Goal: Use online tool/utility: Utilize a website feature to perform a specific function

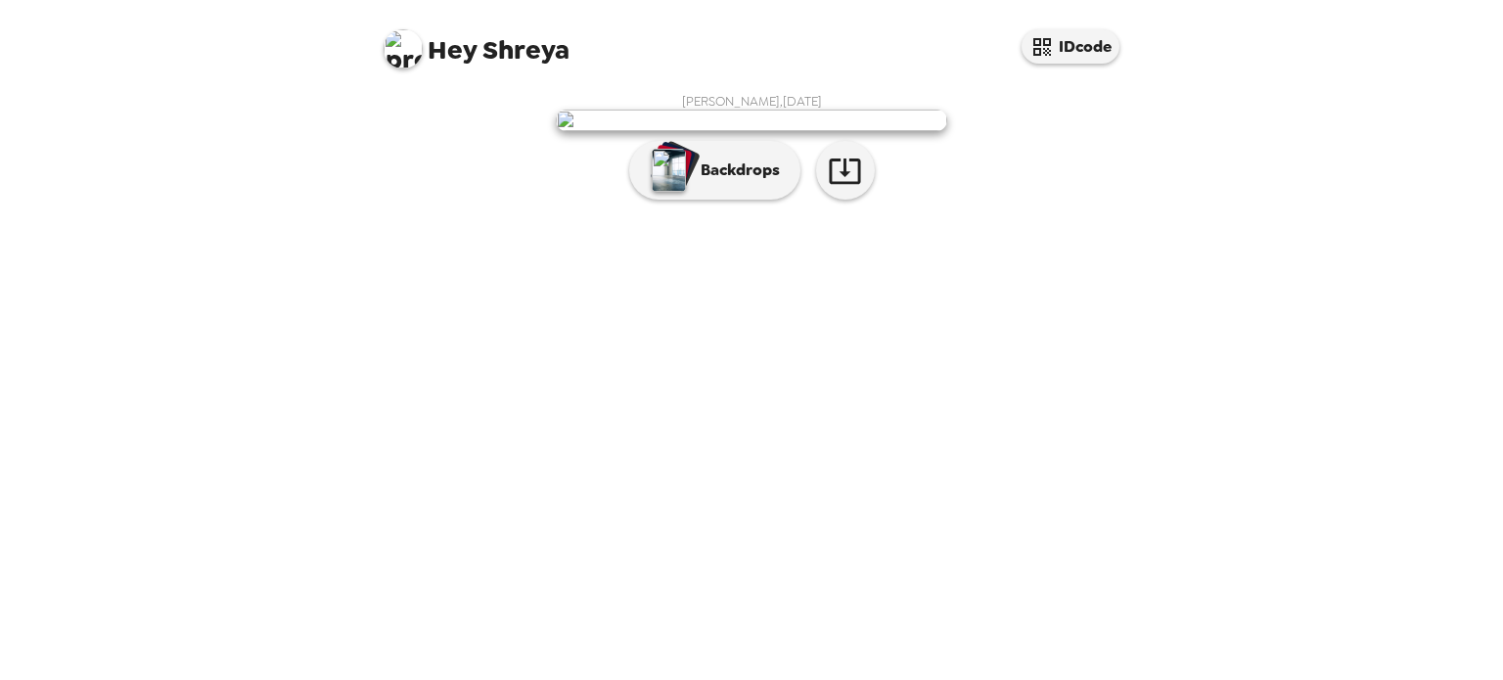
scroll to position [26, 0]
click at [752, 182] on p "Backdrops" at bounding box center [735, 170] width 89 height 23
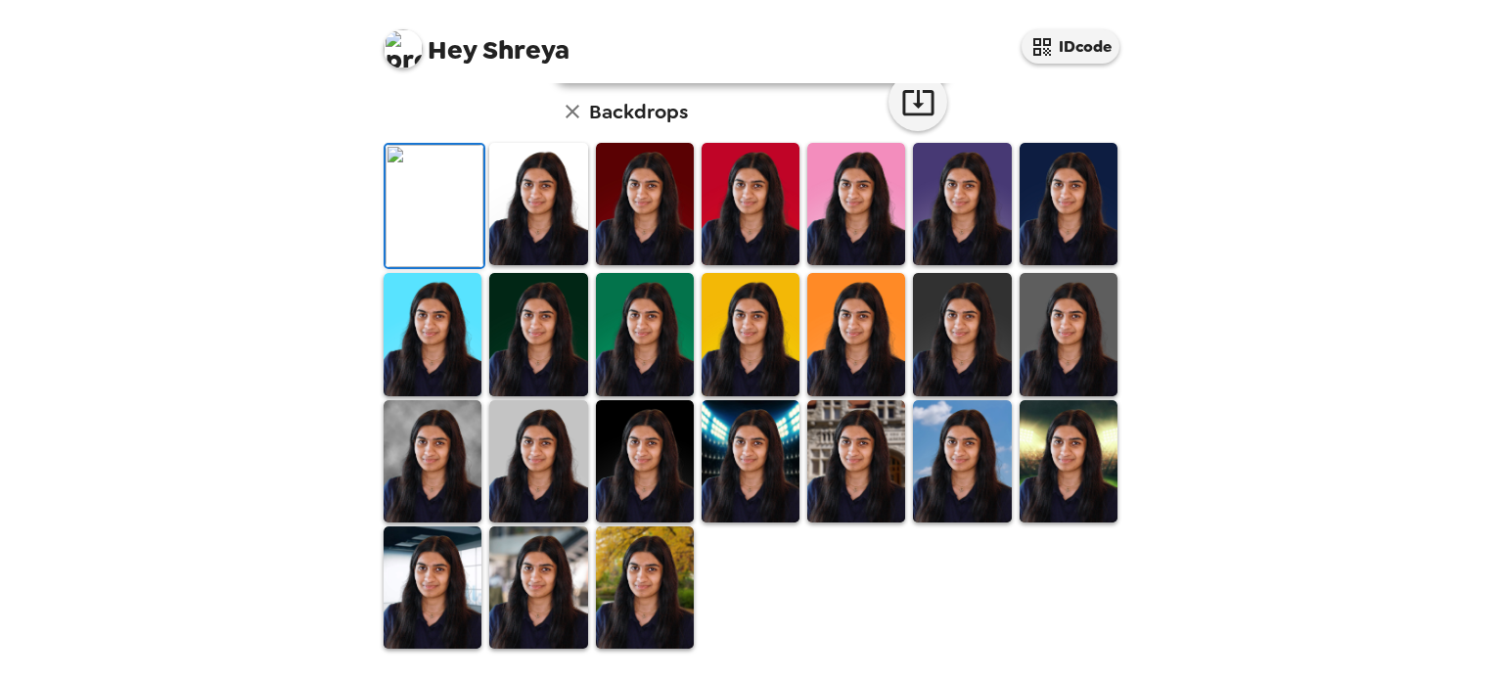
scroll to position [234, 0]
click at [1041, 395] on img at bounding box center [1069, 334] width 98 height 122
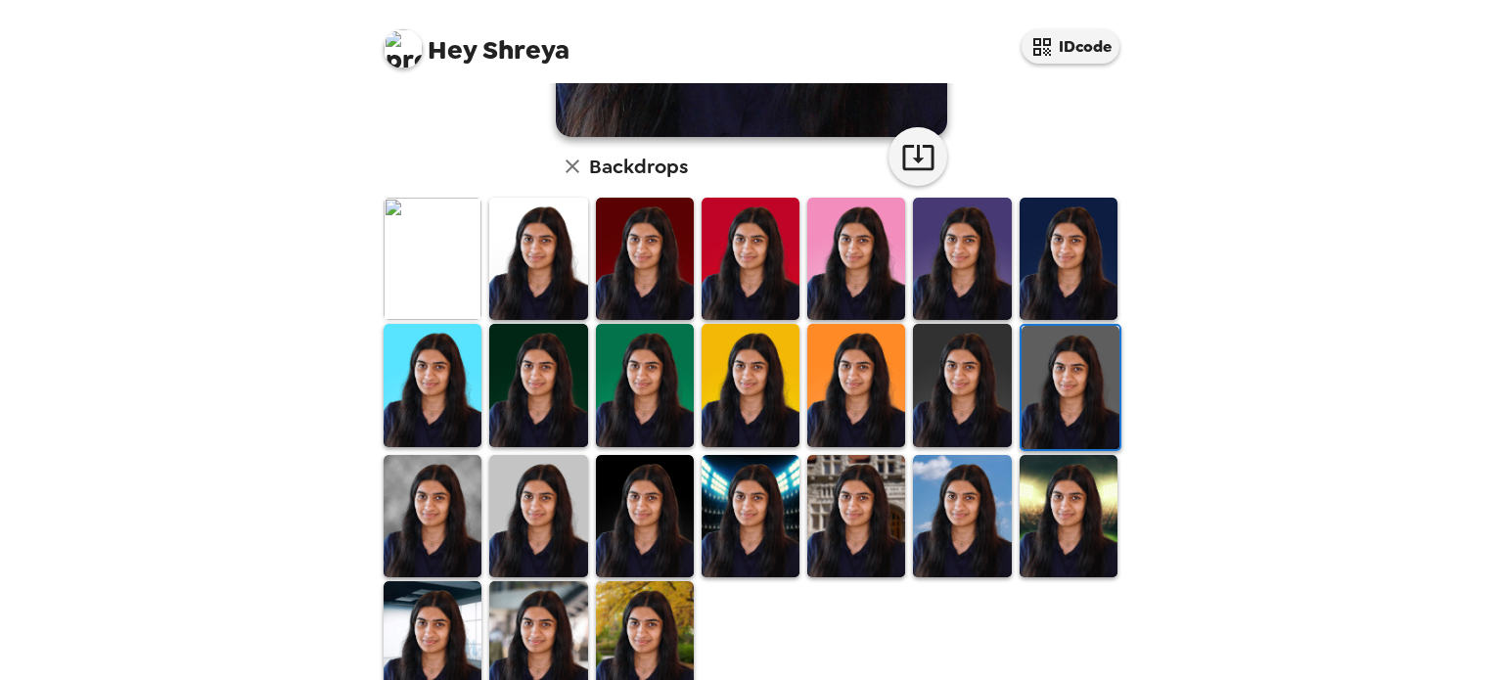
scroll to position [463, 0]
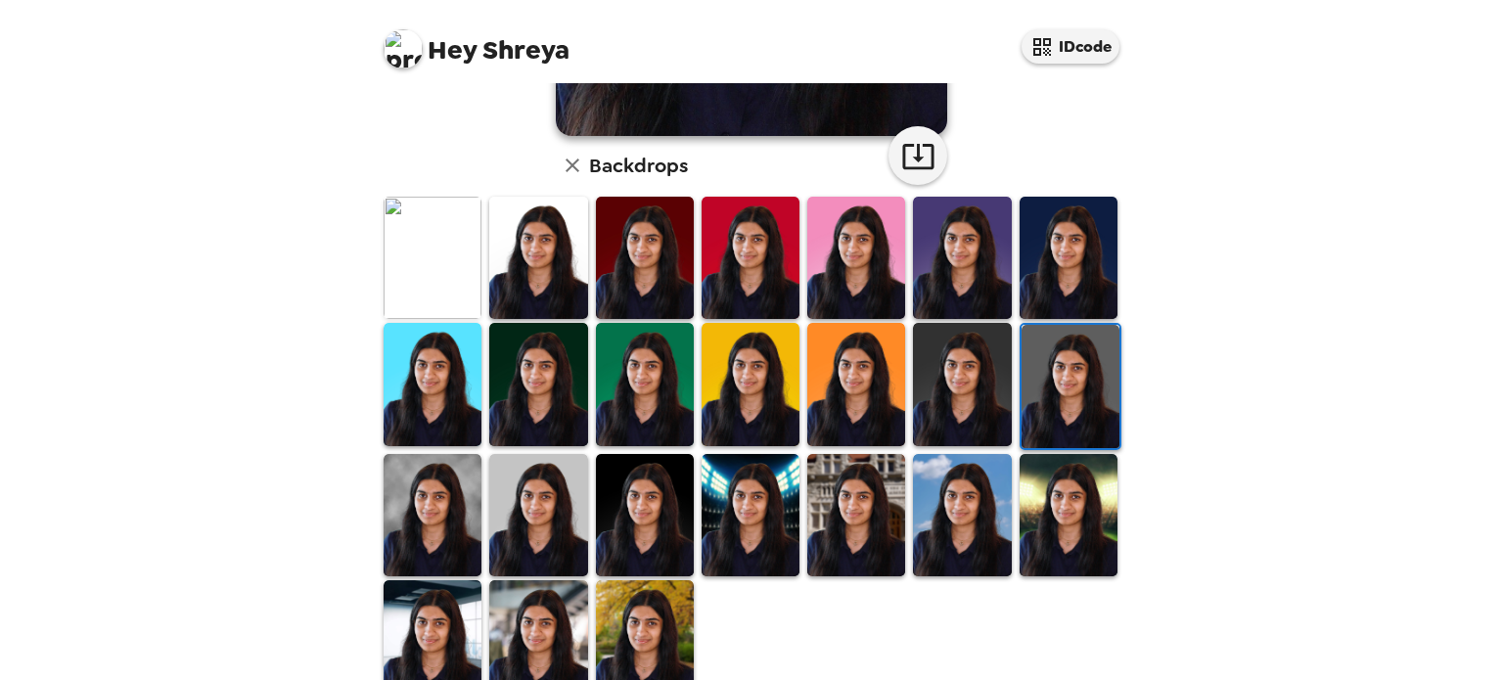
click at [825, 489] on img at bounding box center [856, 515] width 98 height 122
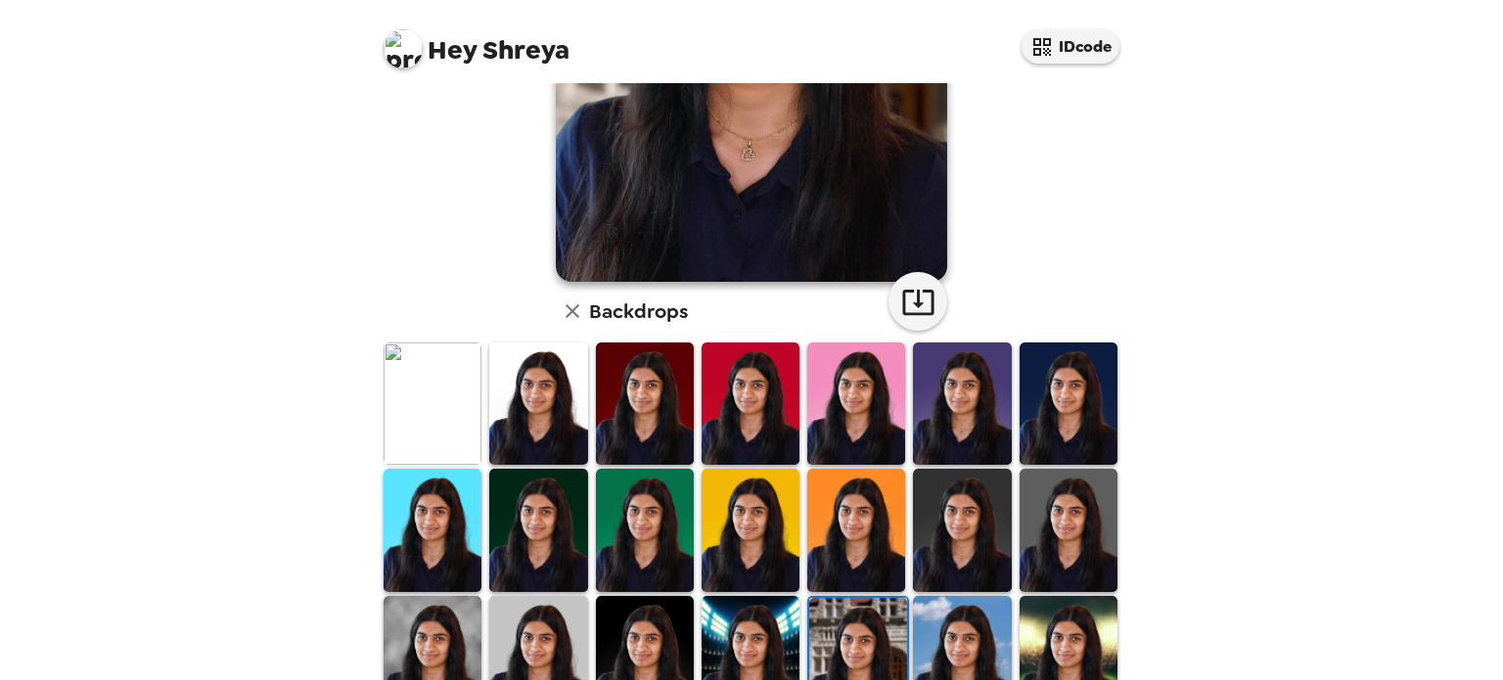
scroll to position [505, 0]
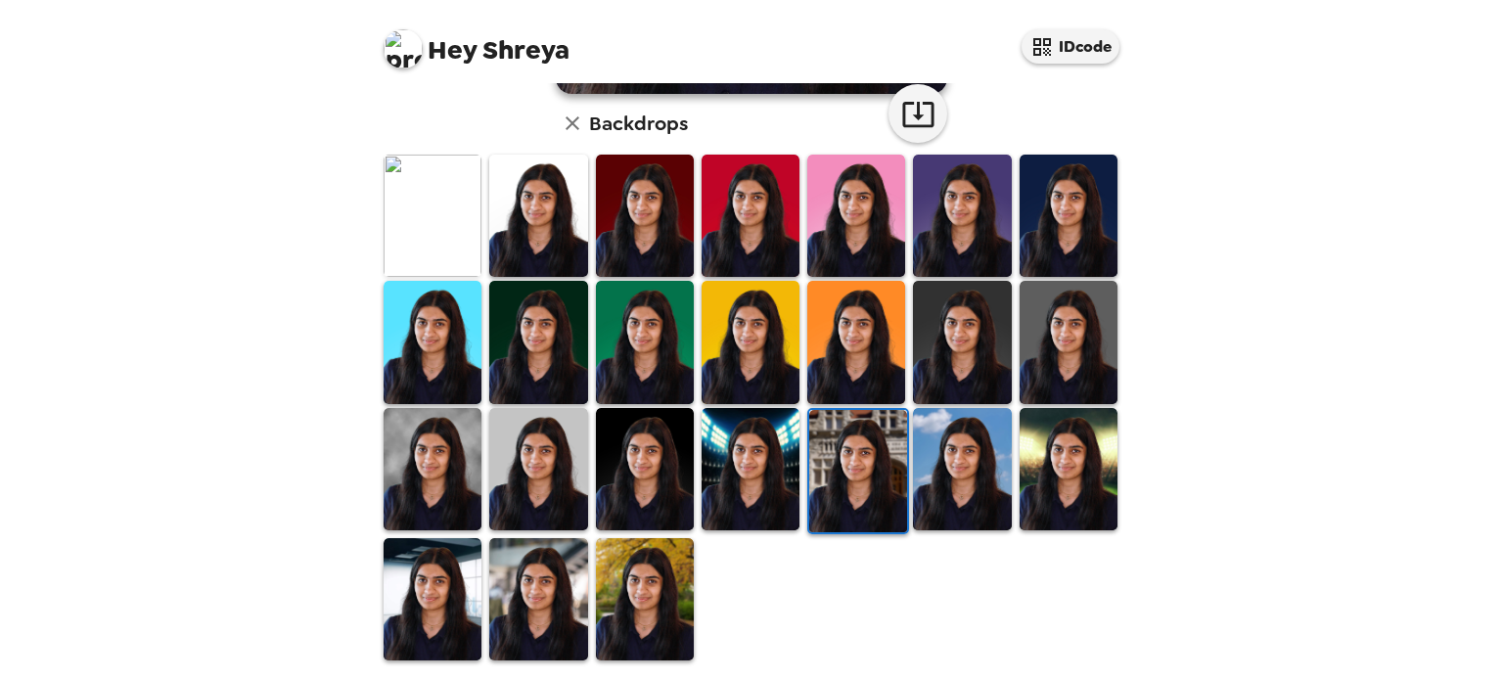
click at [515, 593] on img at bounding box center [538, 599] width 98 height 122
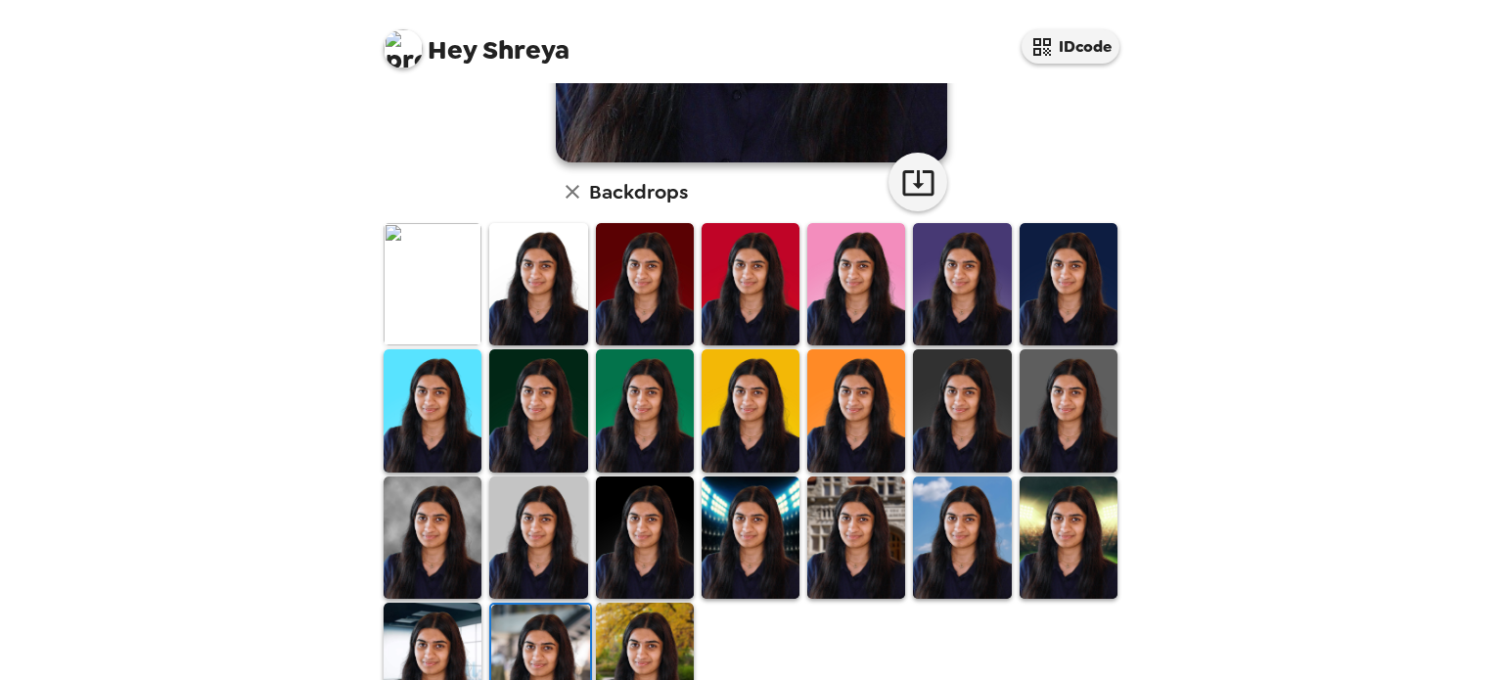
scroll to position [438, 0]
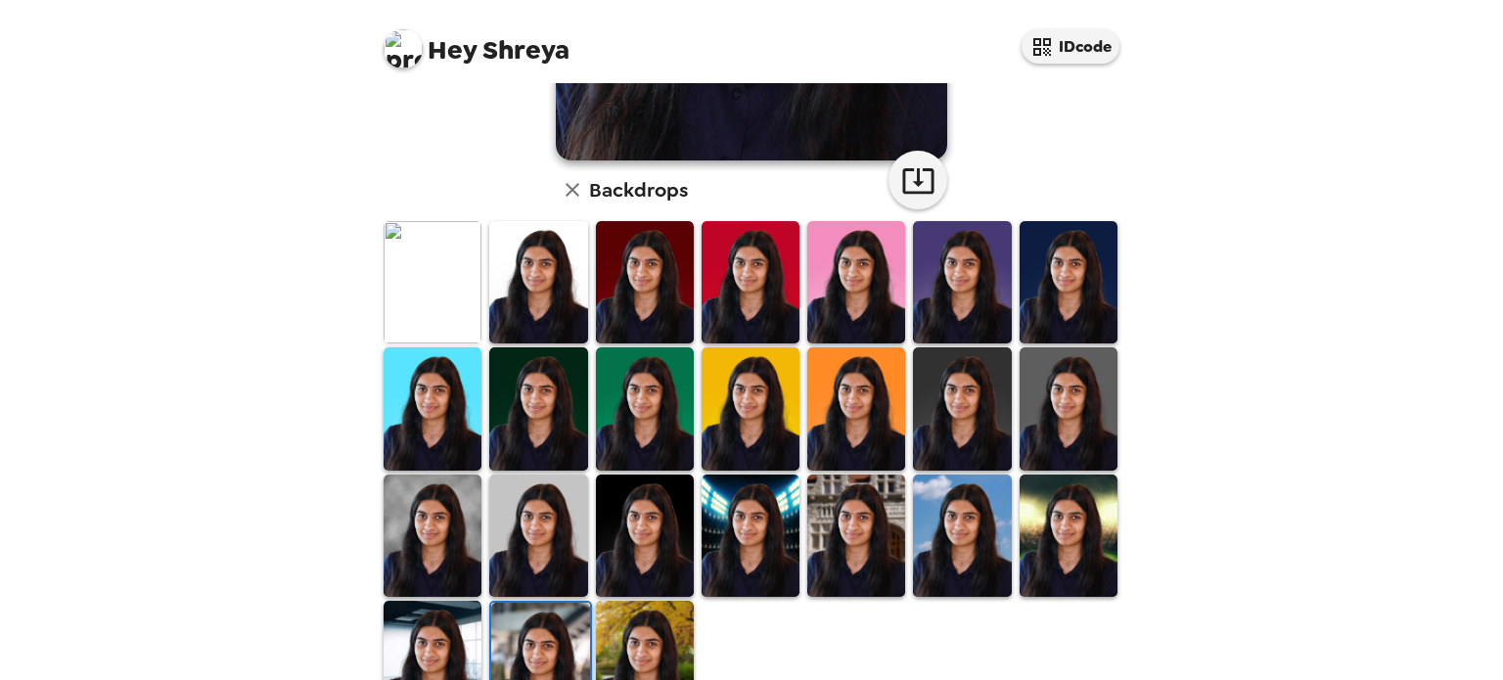
click at [420, 664] on img at bounding box center [433, 662] width 98 height 122
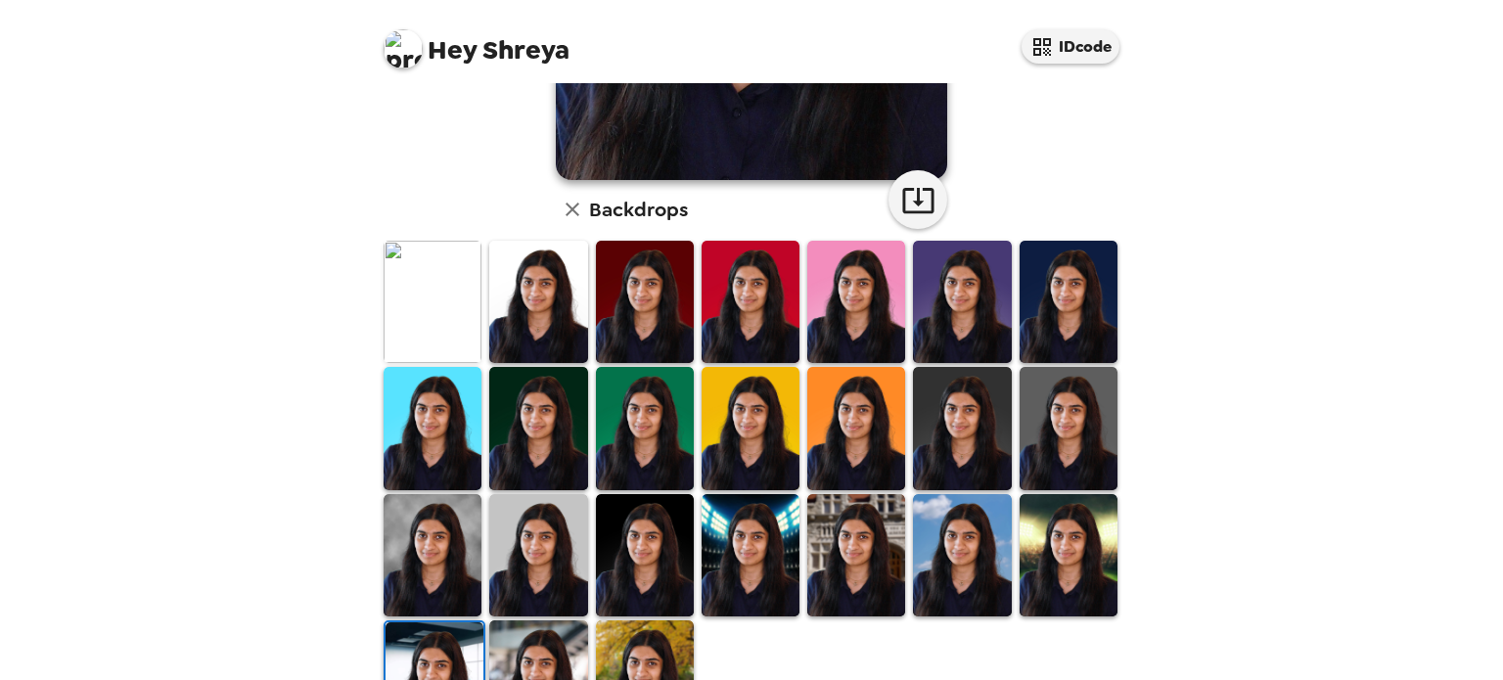
scroll to position [468, 0]
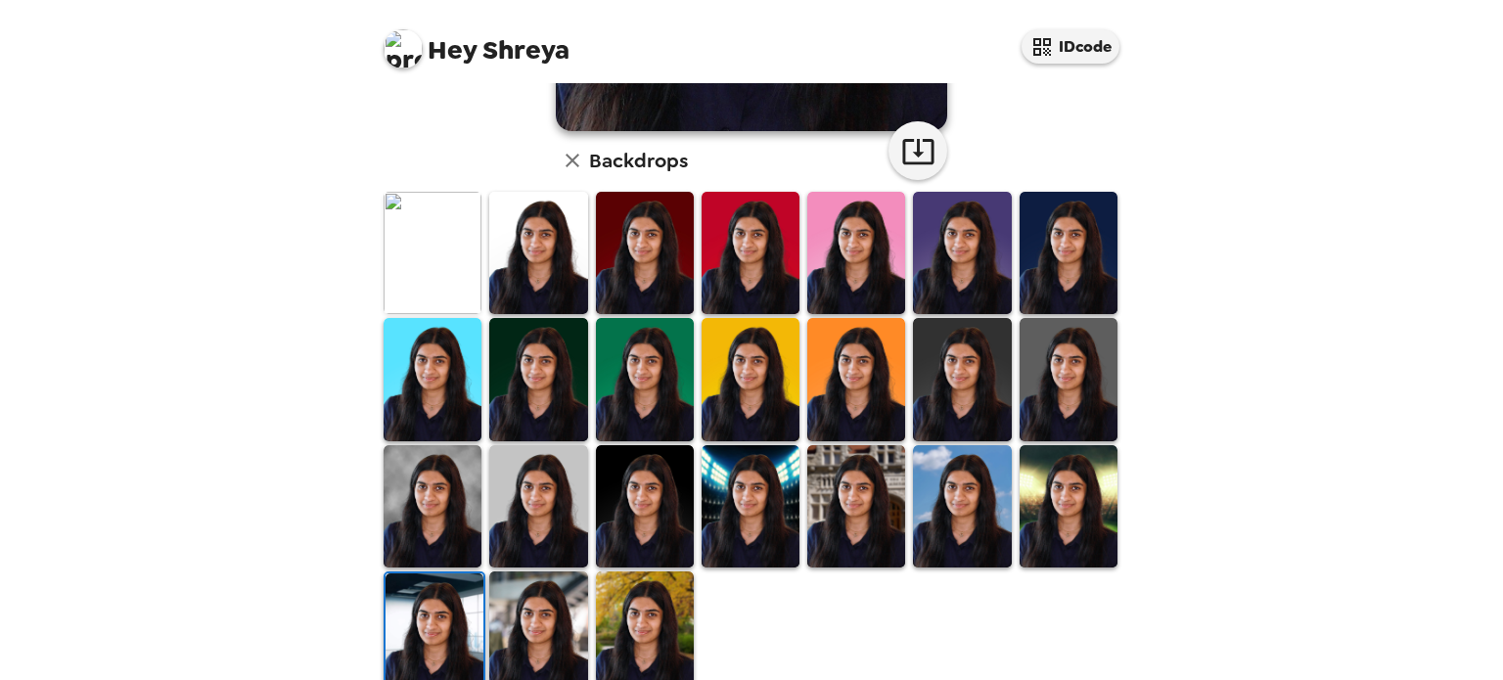
click at [547, 610] on img at bounding box center [538, 633] width 98 height 122
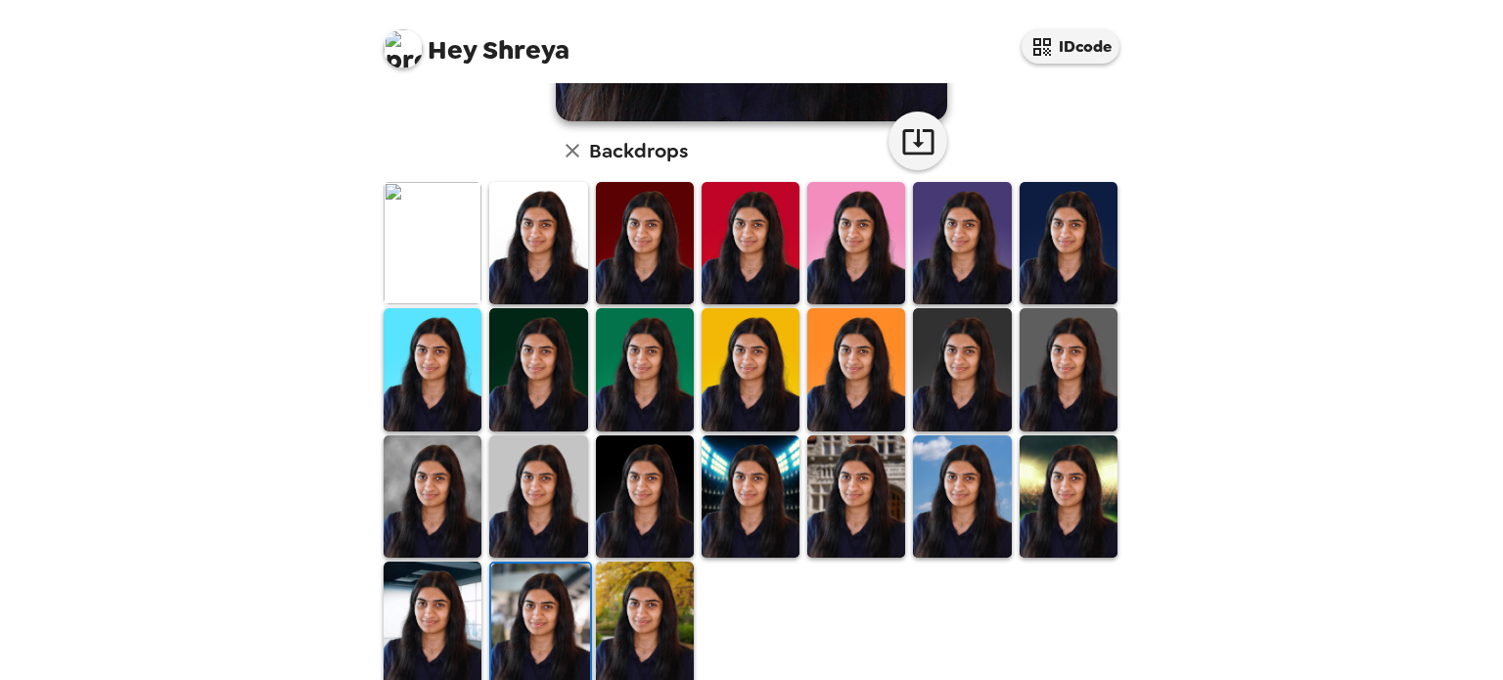
scroll to position [0, 0]
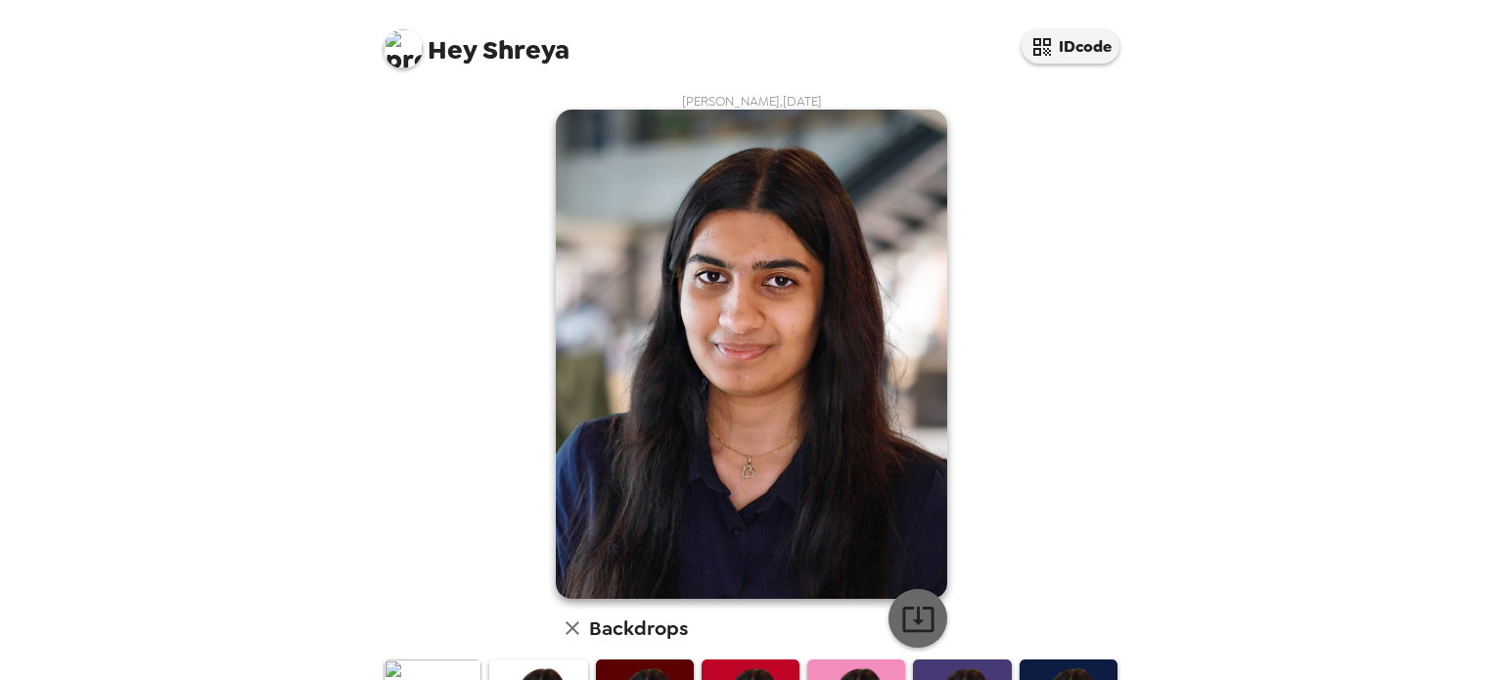
click at [907, 620] on icon "button" at bounding box center [918, 619] width 34 height 34
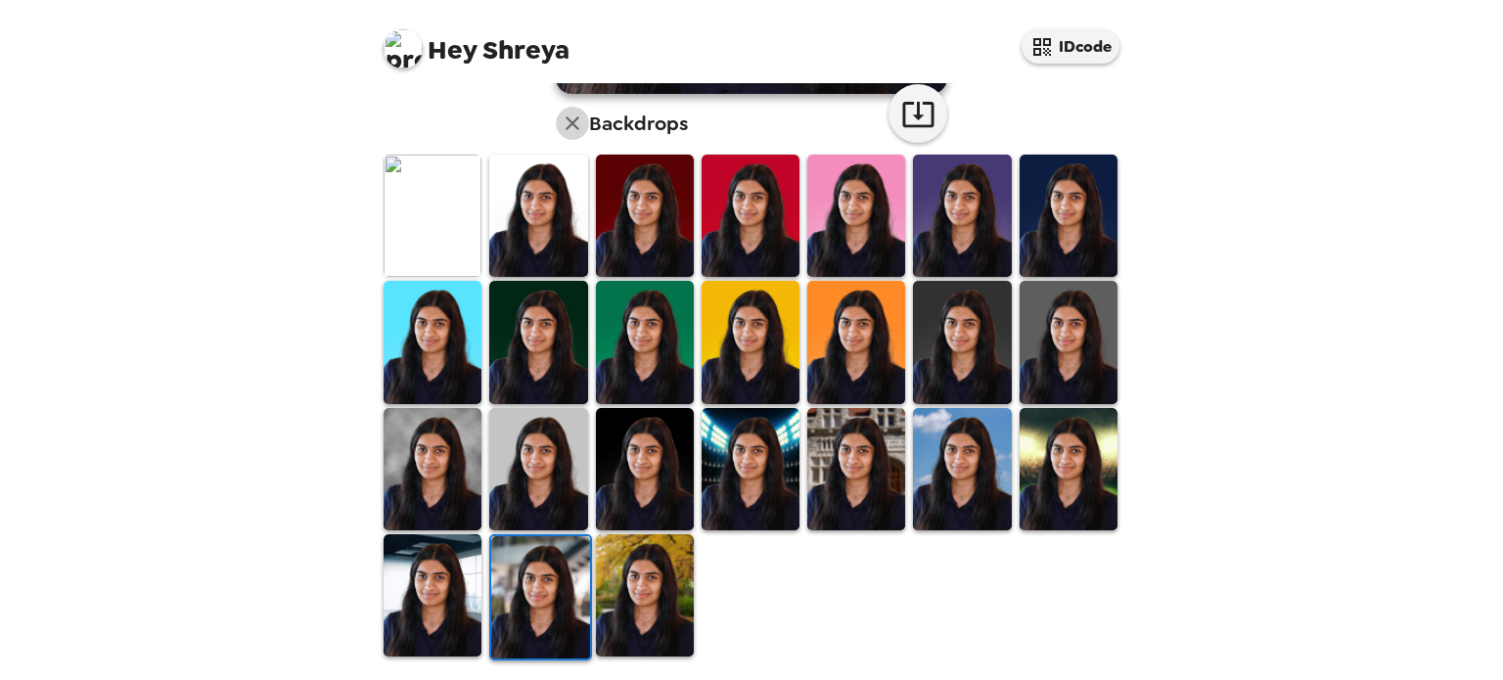
click at [570, 125] on icon "button" at bounding box center [572, 123] width 23 height 23
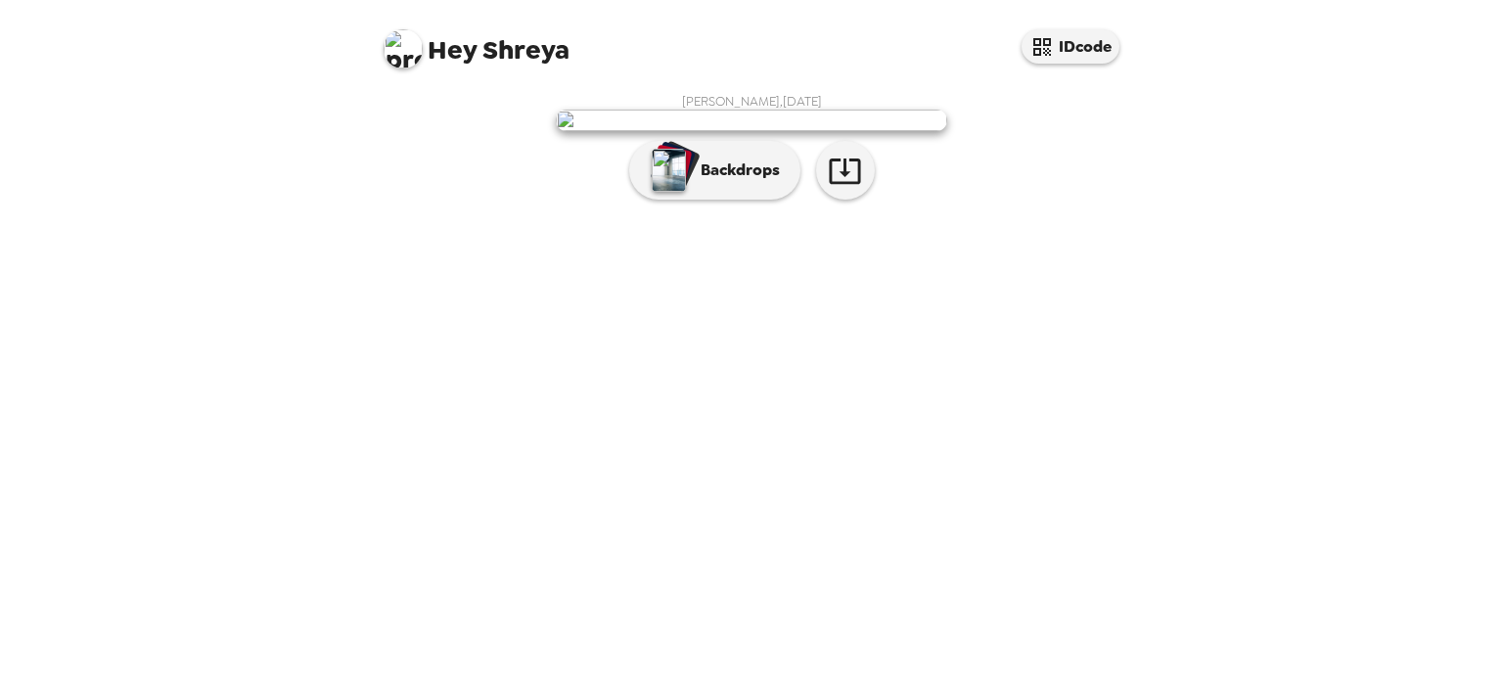
scroll to position [0, 0]
